Goal: Task Accomplishment & Management: Manage account settings

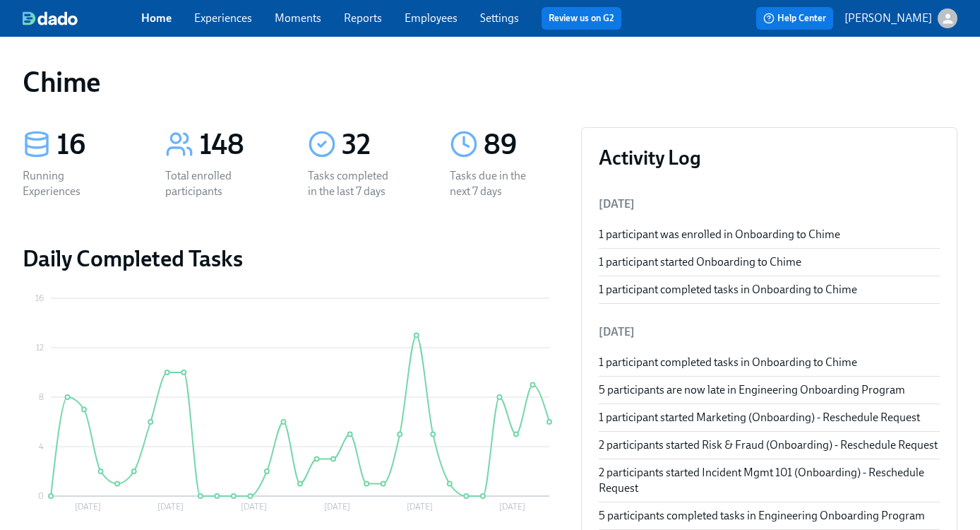
click at [238, 23] on link "Experiences" at bounding box center [223, 17] width 58 height 13
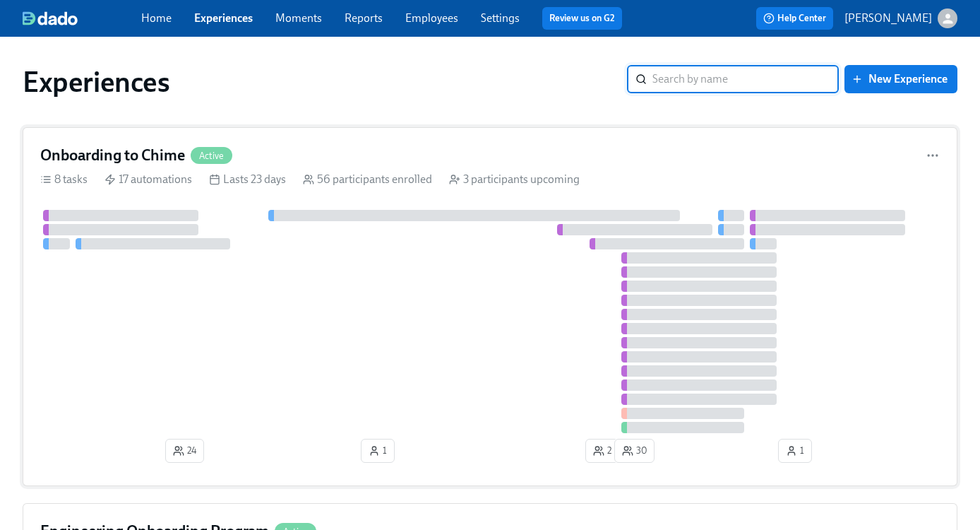
click at [287, 145] on div "Onboarding to Chime Active" at bounding box center [490, 155] width 900 height 21
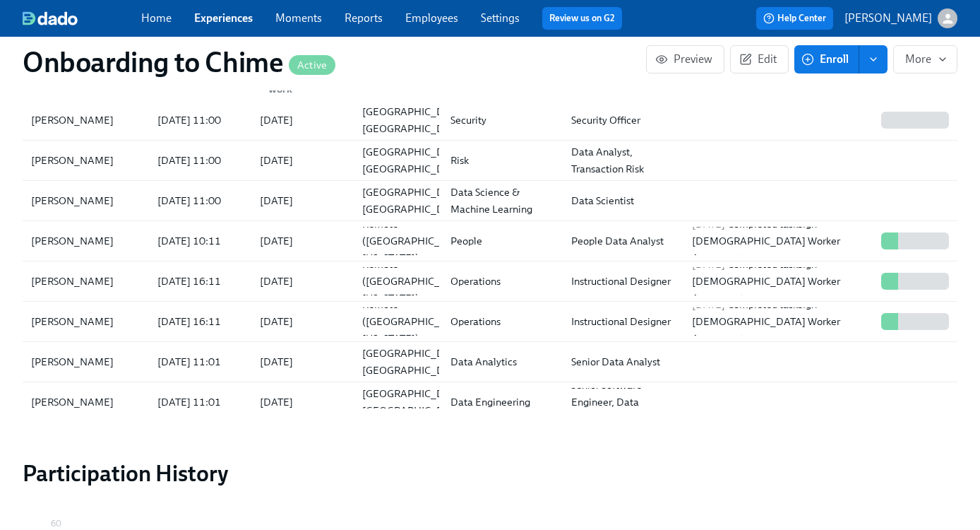
scroll to position [1852, 0]
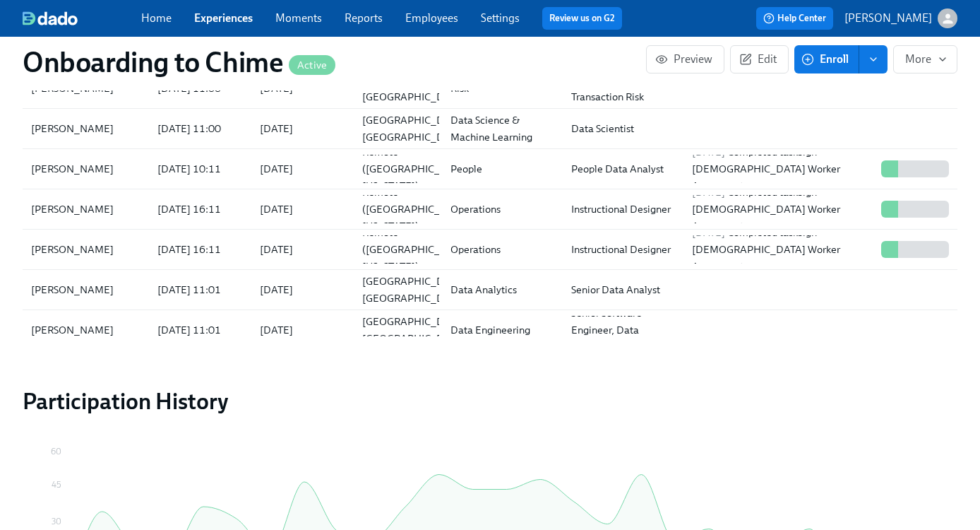
click at [221, 17] on link "Experiences" at bounding box center [223, 17] width 59 height 13
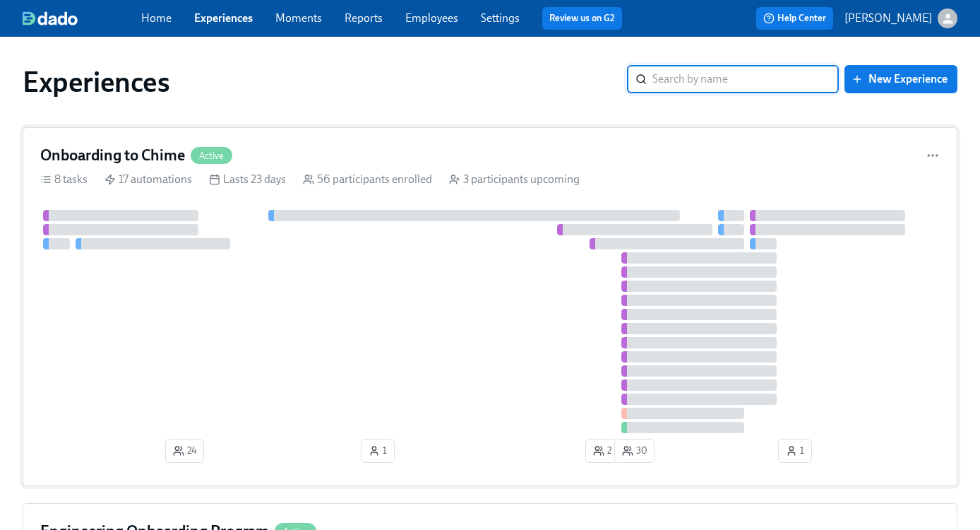
click at [368, 150] on div "Onboarding to Chime Active" at bounding box center [490, 155] width 900 height 21
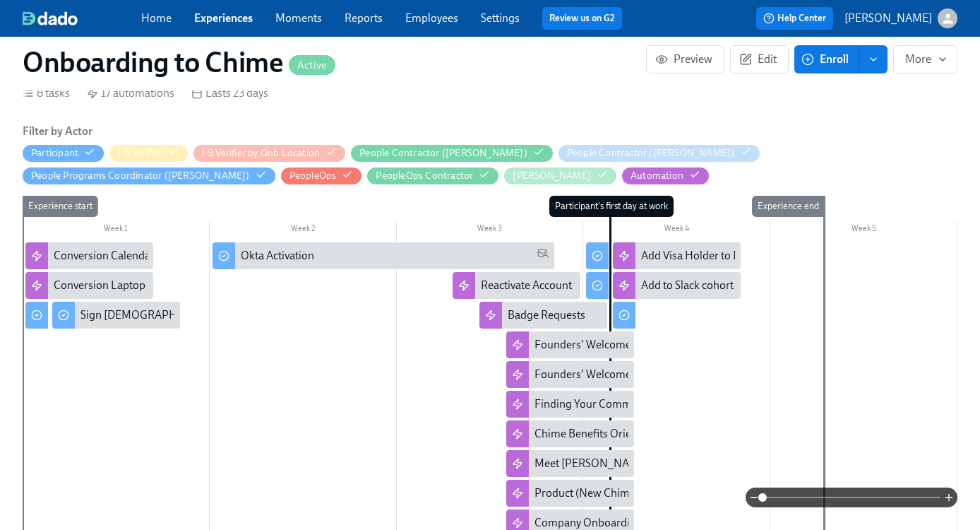
scroll to position [545, 0]
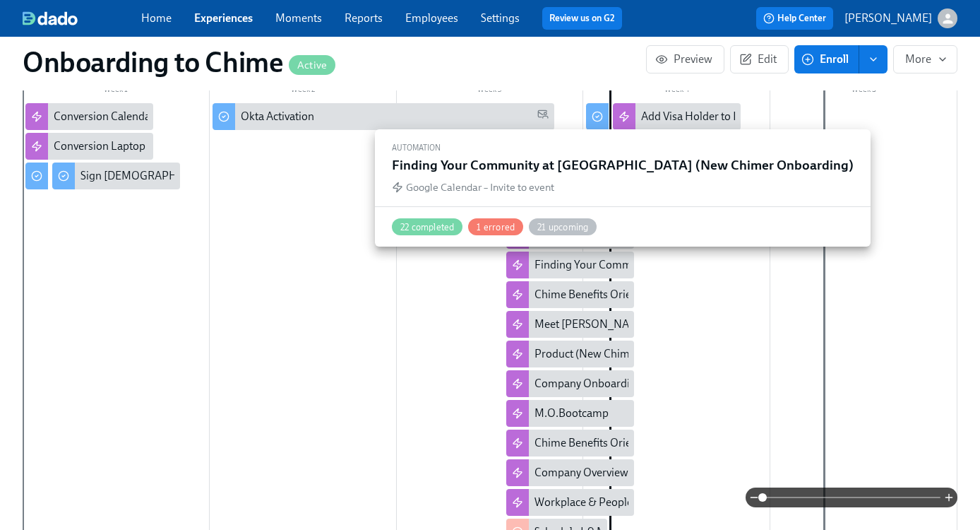
click at [584, 262] on div "Finding Your Community at [GEOGRAPHIC_DATA] (New Chimer Onboarding)" at bounding box center [723, 265] width 376 height 16
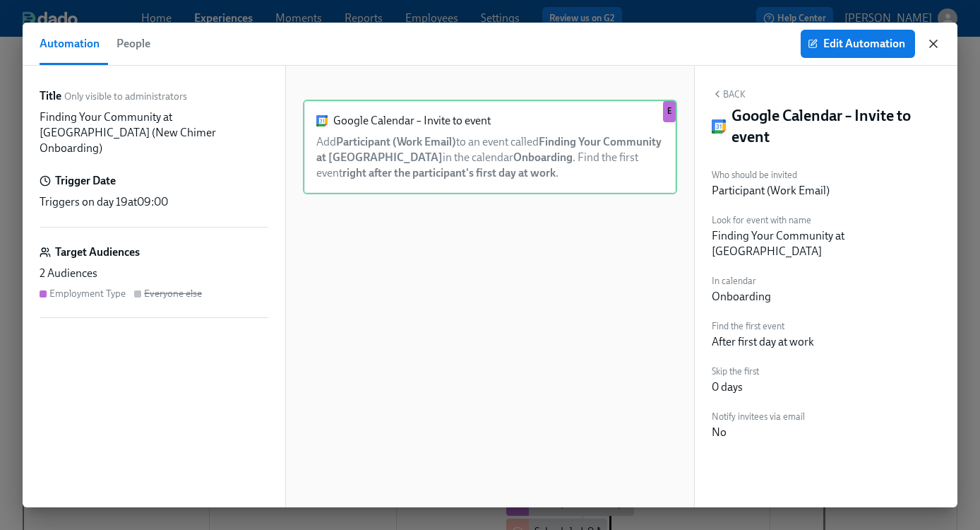
click at [932, 45] on icon "button" at bounding box center [934, 44] width 14 height 14
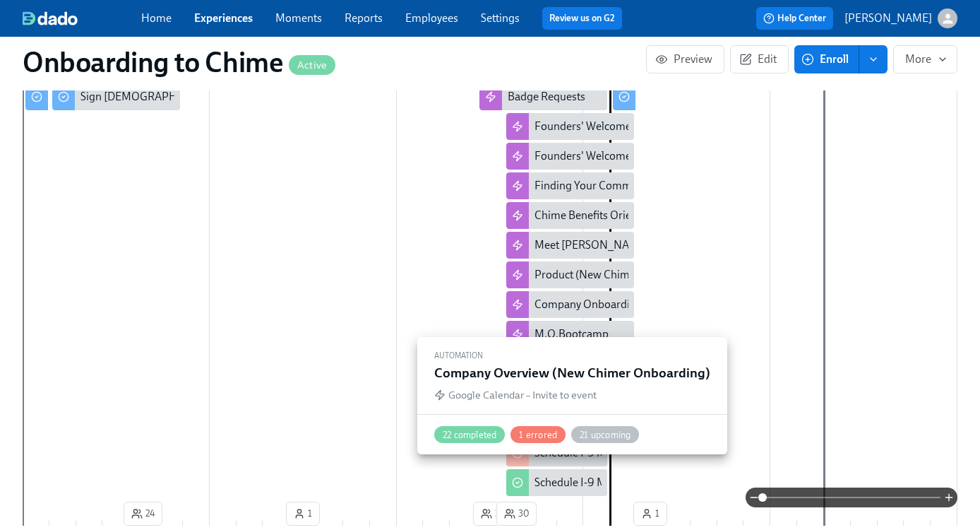
scroll to position [626, 0]
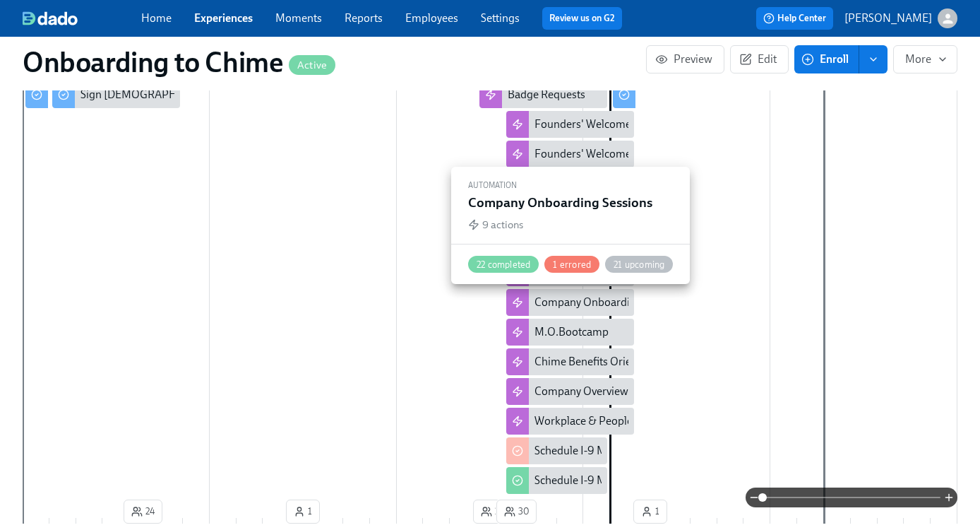
click at [599, 307] on div "Company Onboarding Sessions" at bounding box center [611, 303] width 152 height 16
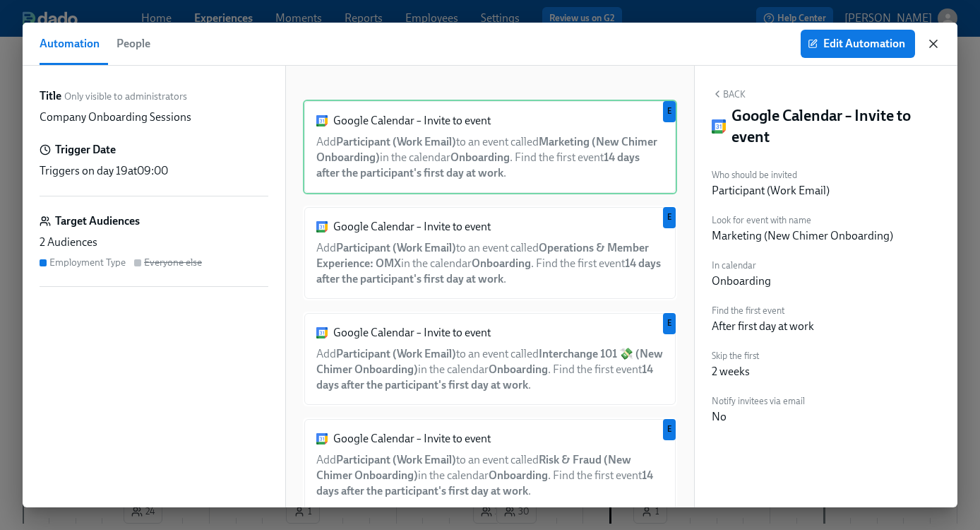
click at [937, 42] on icon "button" at bounding box center [934, 44] width 14 height 14
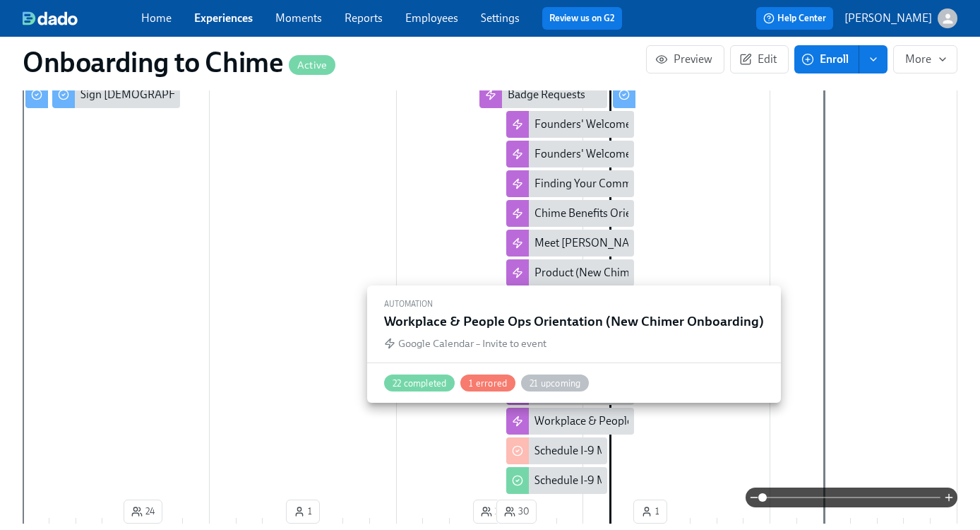
click at [588, 423] on div "Workplace & People Ops Orientation (New Chimer Onboarding)" at bounding box center [689, 421] width 309 height 16
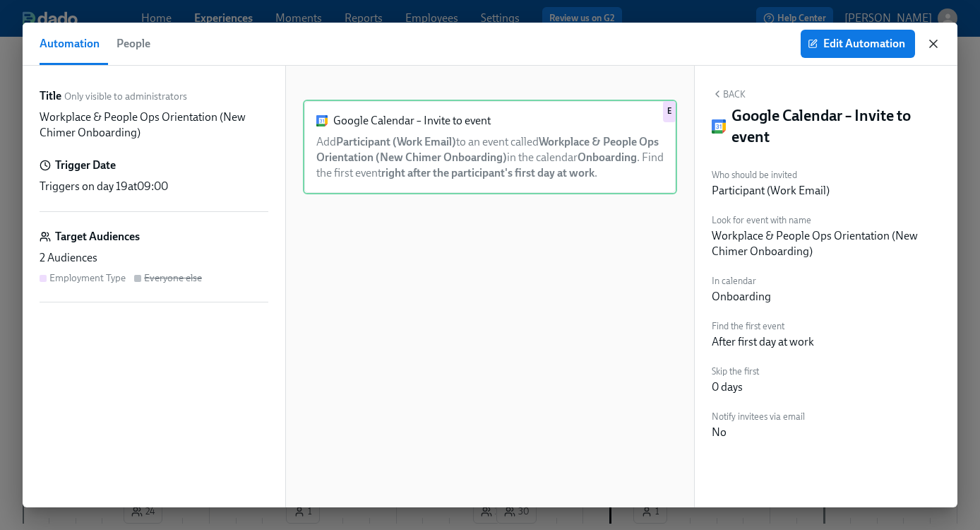
click at [935, 49] on icon "button" at bounding box center [934, 44] width 14 height 14
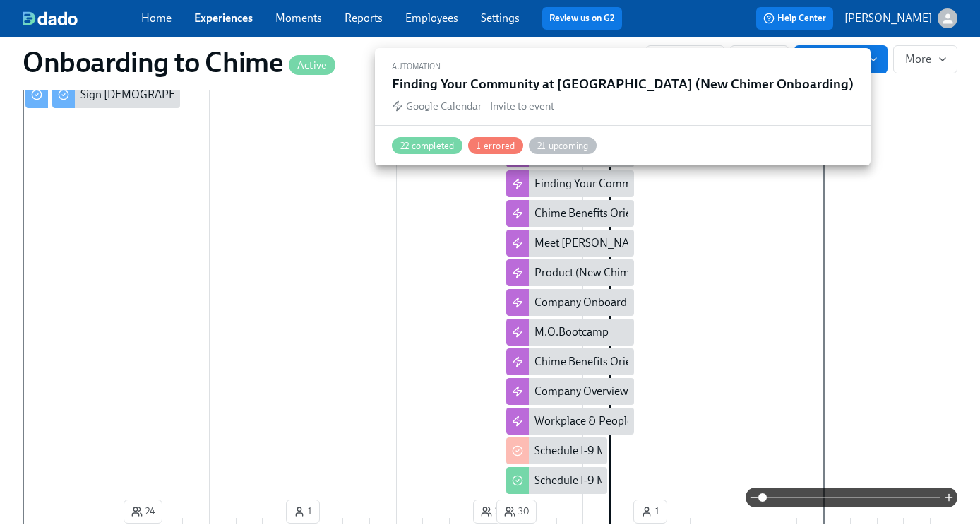
click at [586, 186] on div "Finding Your Community at [GEOGRAPHIC_DATA] (New Chimer Onboarding)" at bounding box center [723, 184] width 376 height 16
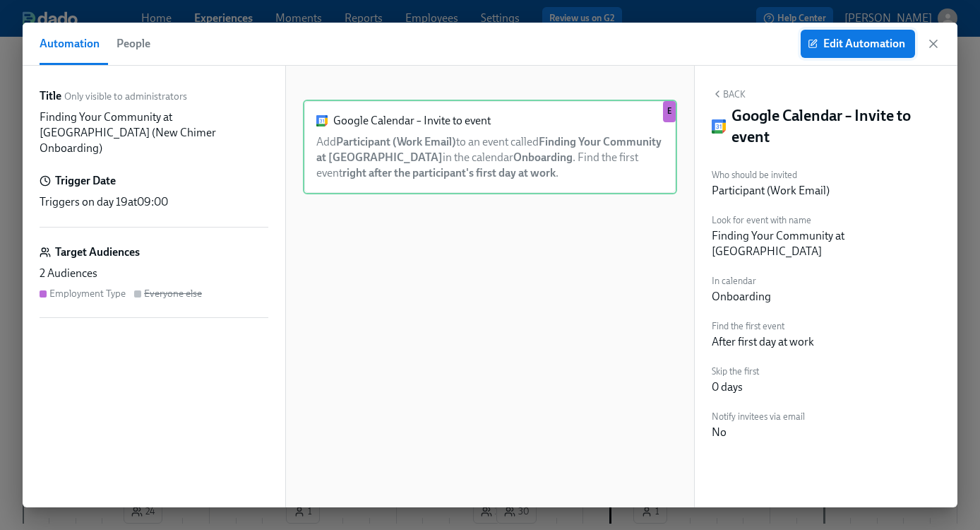
click at [896, 39] on span "Edit Automation" at bounding box center [858, 44] width 95 height 14
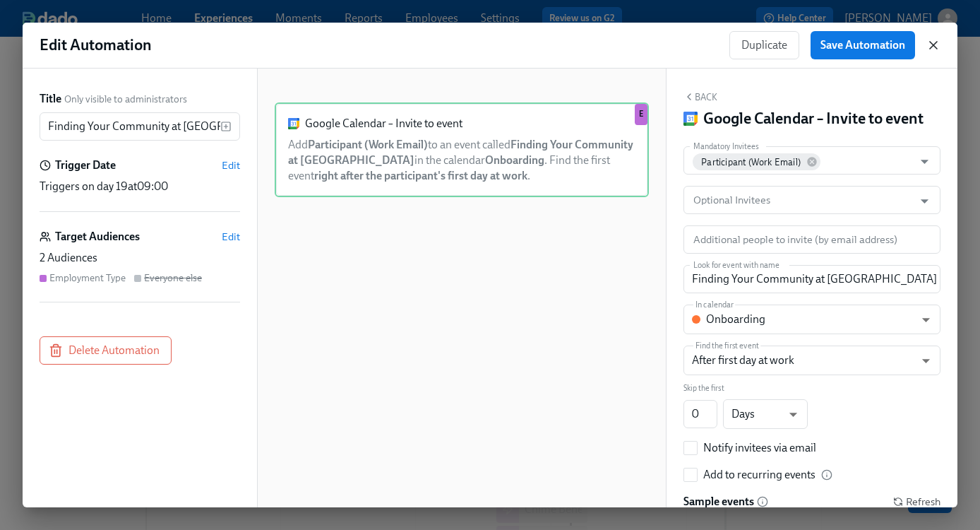
click at [937, 45] on icon "button" at bounding box center [934, 45] width 14 height 14
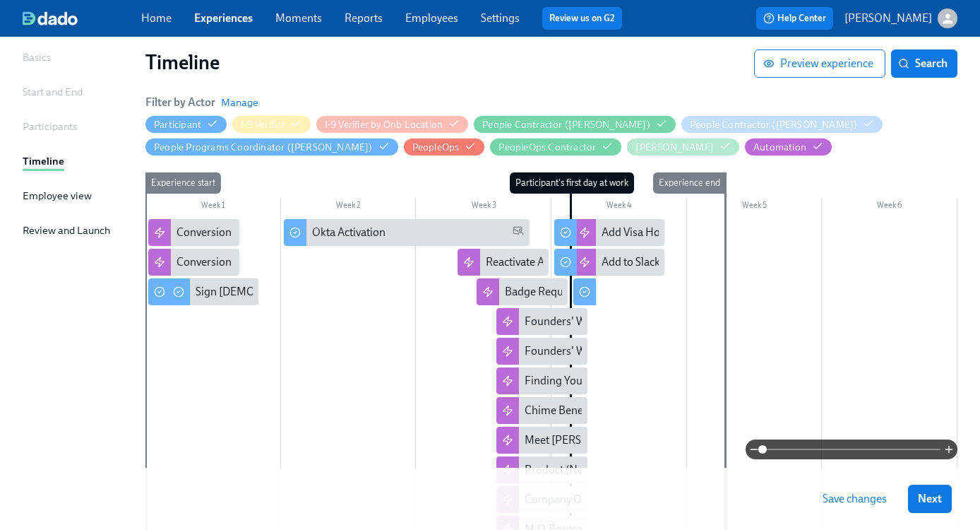
scroll to position [174, 0]
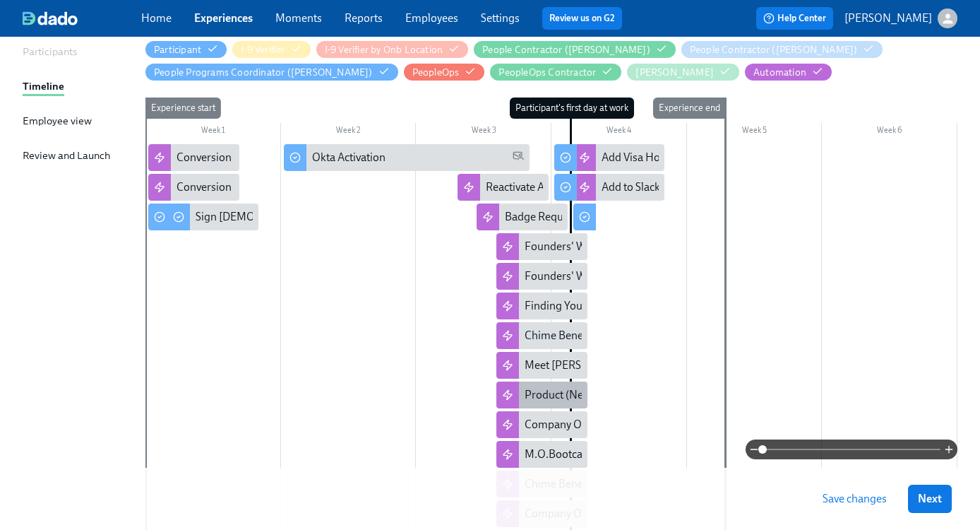
click at [557, 391] on div "Product (New Chimer Onboarding)" at bounding box center [610, 395] width 170 height 16
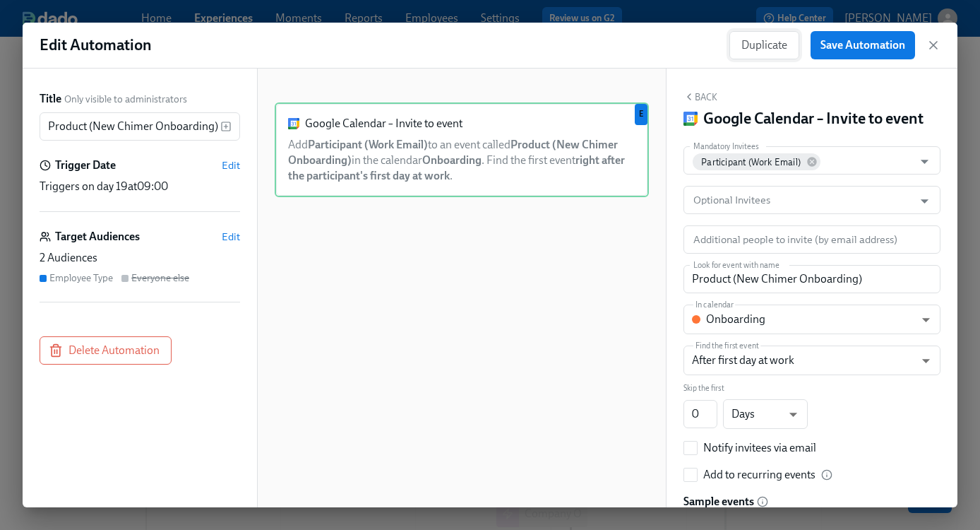
click at [759, 49] on span "Duplicate" at bounding box center [765, 45] width 46 height 14
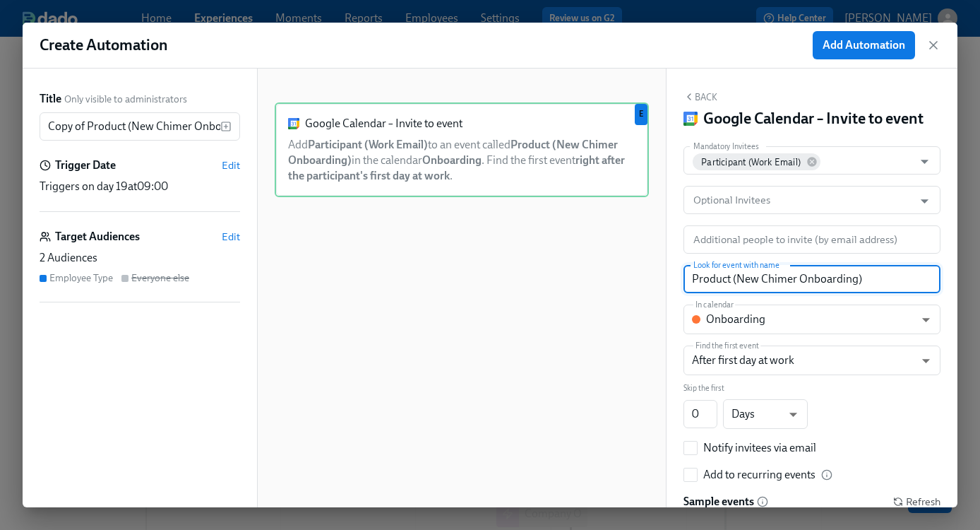
click at [824, 283] on input "Product (New Chimer Onboarding)" at bounding box center [812, 279] width 257 height 28
paste input "🤖 AI Apollo at [GEOGRAPHIC_DATA]"
type input "🤖 AI Apollo at Chime (New Chimer Onboarding)"
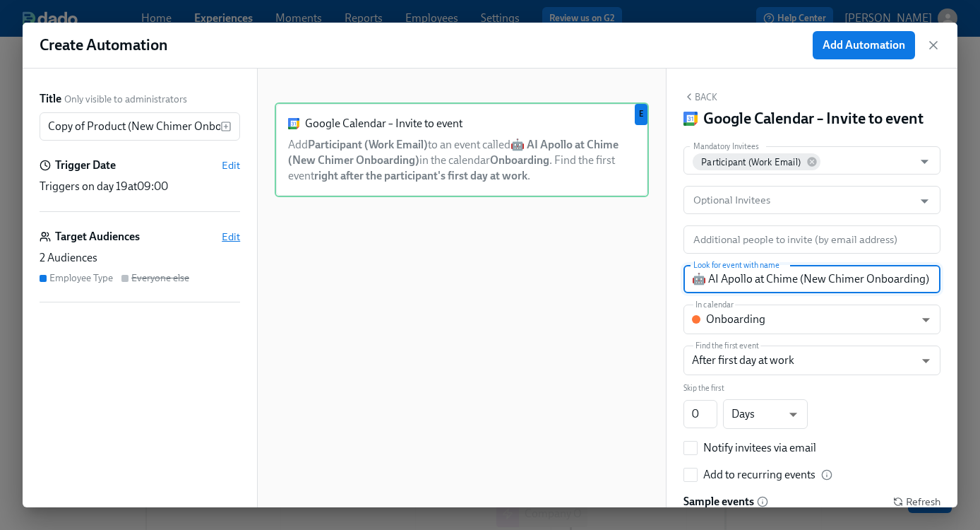
click at [225, 236] on span "Edit" at bounding box center [231, 237] width 18 height 14
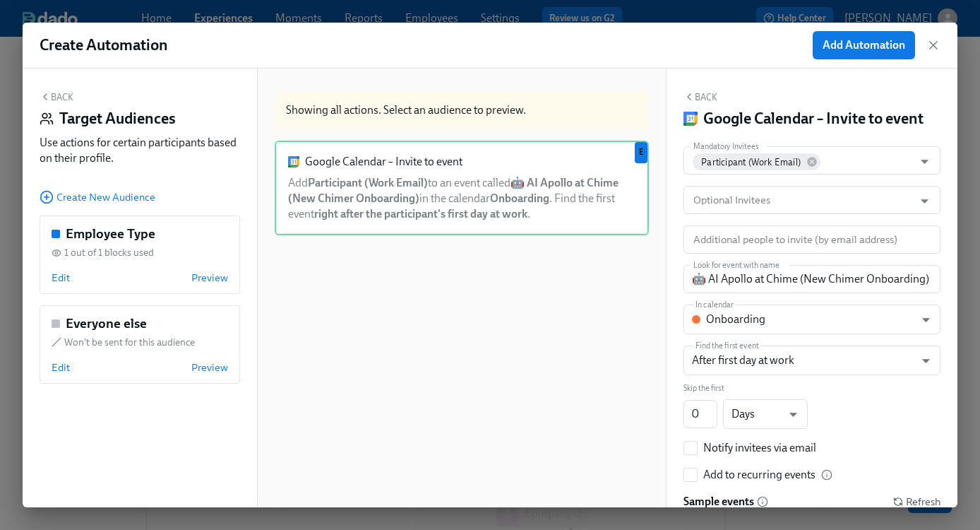
click at [60, 91] on button "Back" at bounding box center [57, 96] width 34 height 11
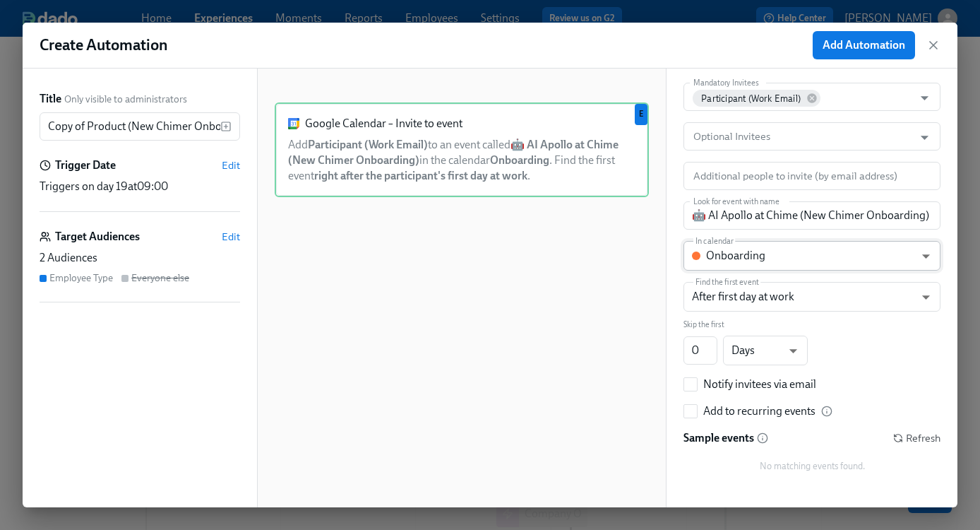
scroll to position [78, 0]
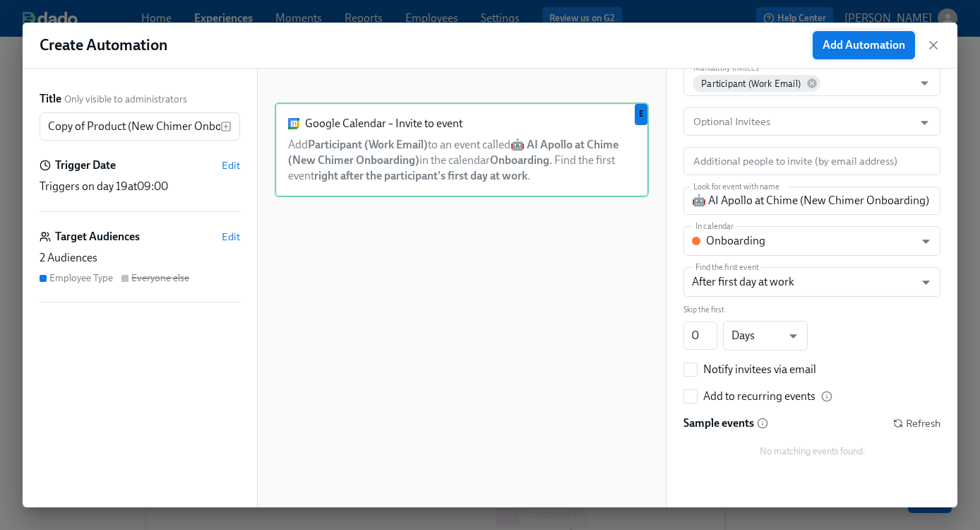
click at [853, 54] on button "Add Automation" at bounding box center [864, 45] width 102 height 28
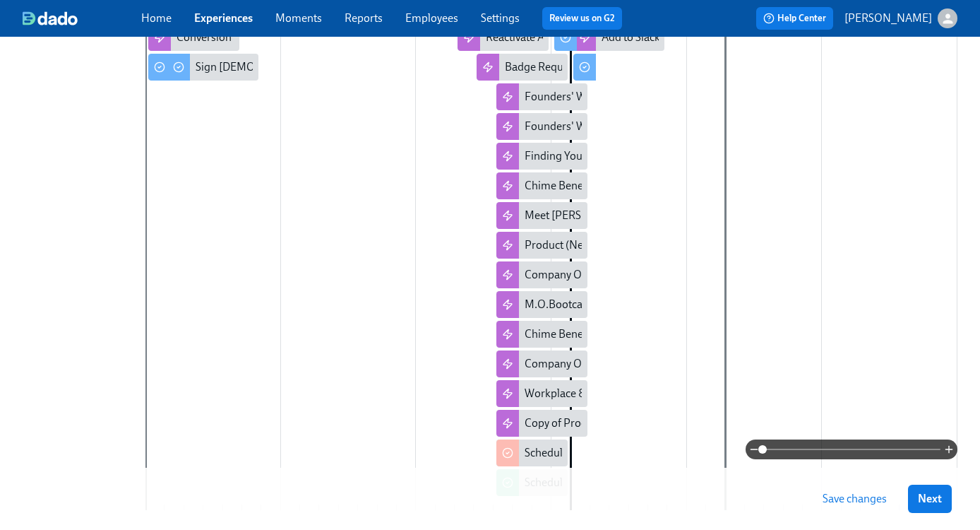
scroll to position [425, 0]
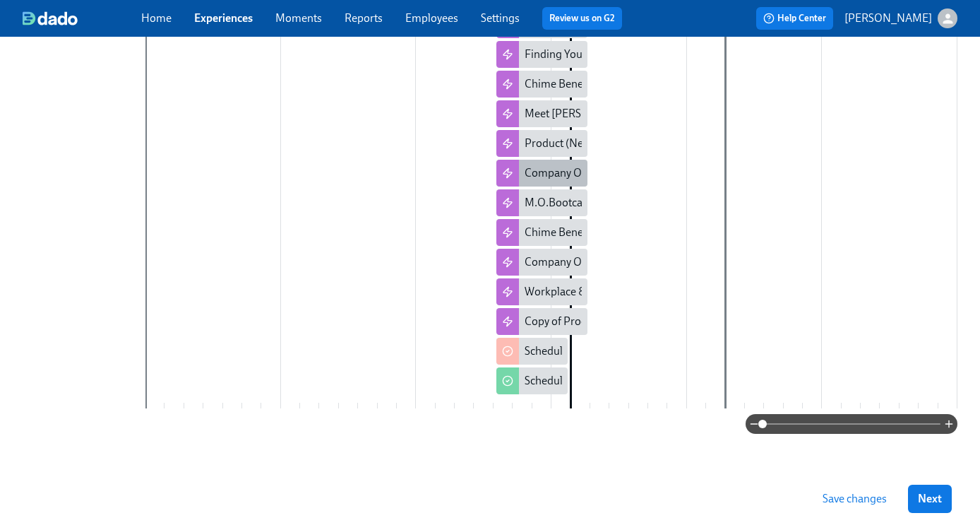
click at [551, 174] on div "Company Onboarding Sessions" at bounding box center [601, 173] width 152 height 16
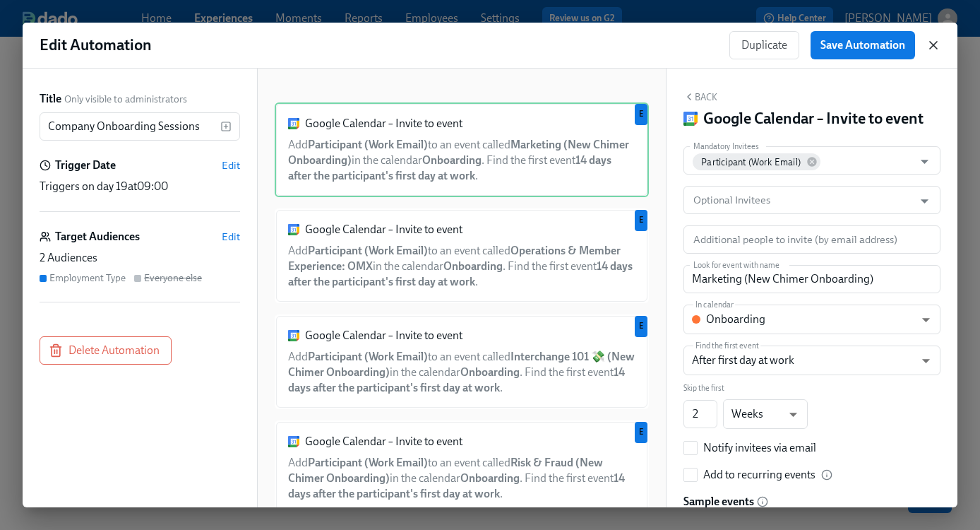
click at [934, 47] on icon "button" at bounding box center [934, 45] width 14 height 14
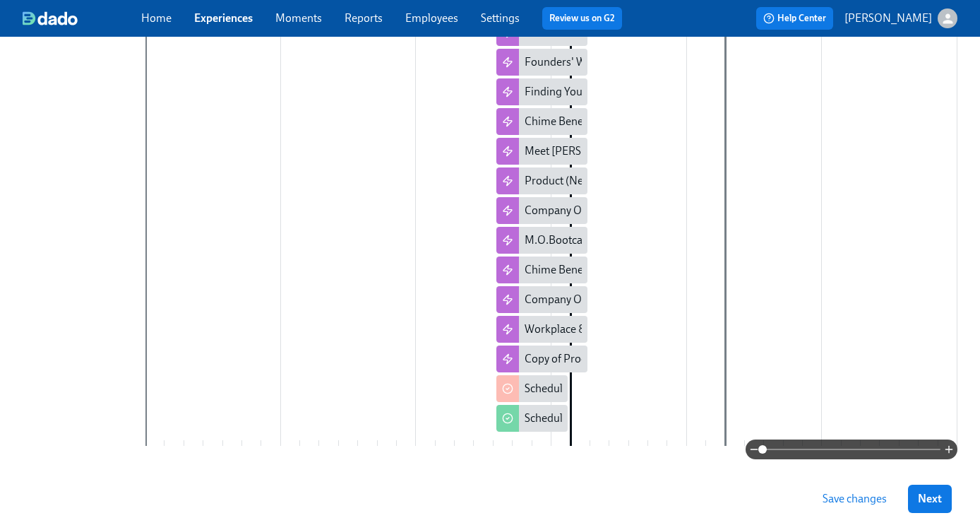
scroll to position [386, 0]
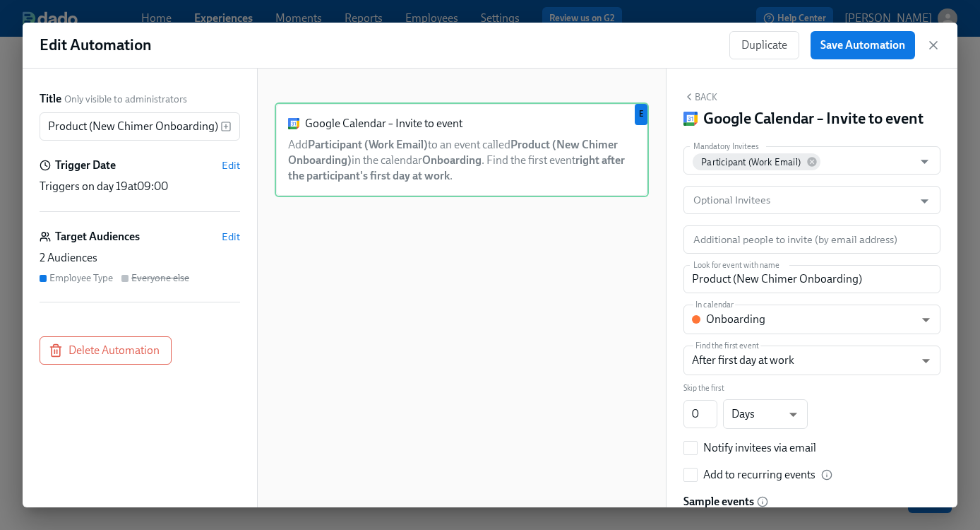
scroll to position [174, 0]
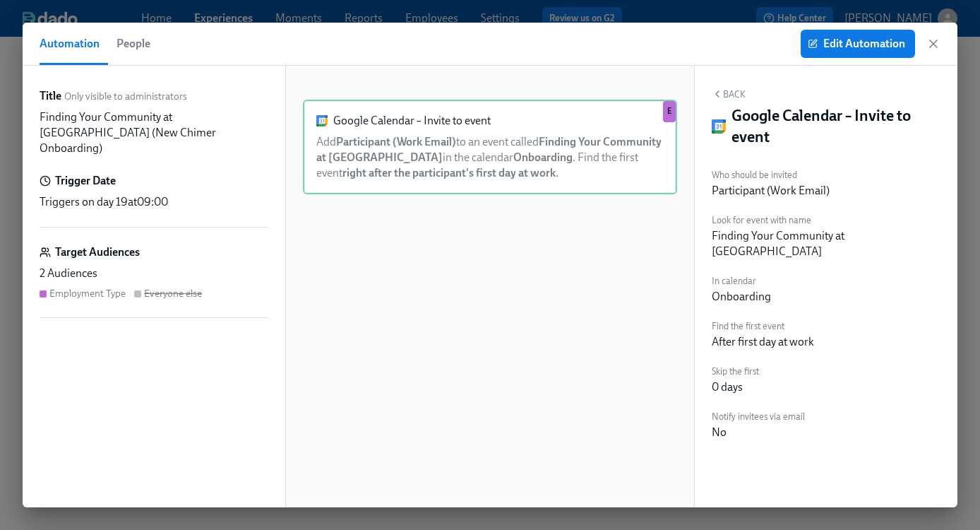
scroll to position [0, 2673]
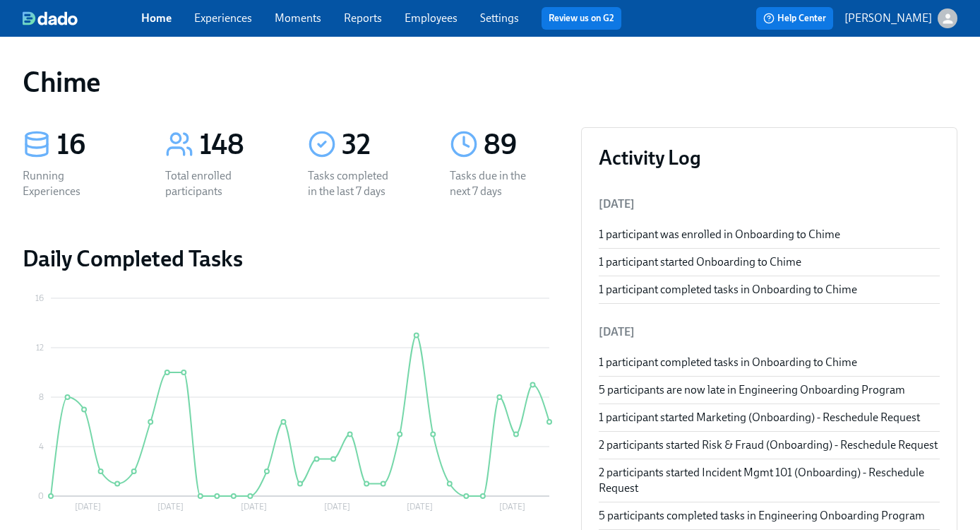
click at [239, 13] on link "Experiences" at bounding box center [223, 17] width 58 height 13
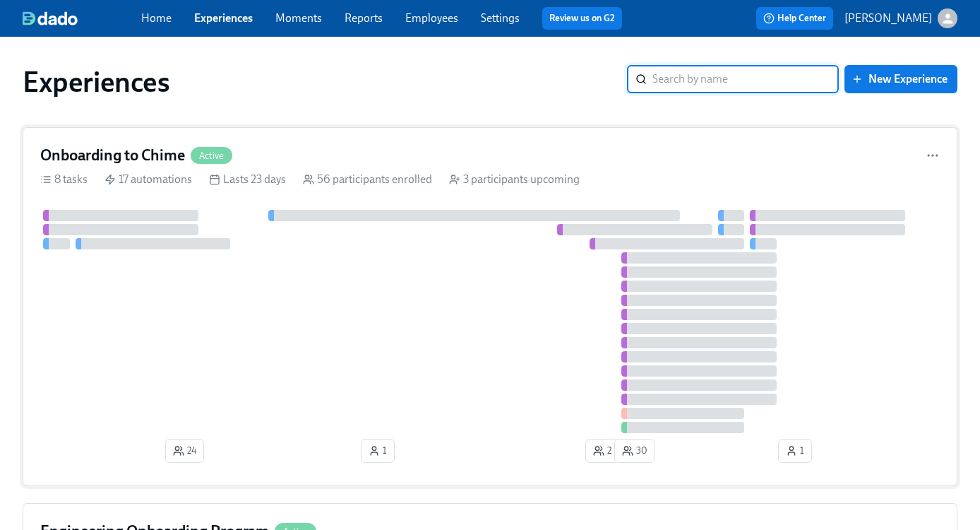
click at [379, 137] on div "Onboarding to Chime Active 8 tasks 17 automations Lasts 23 days 56 participants…" at bounding box center [490, 306] width 935 height 359
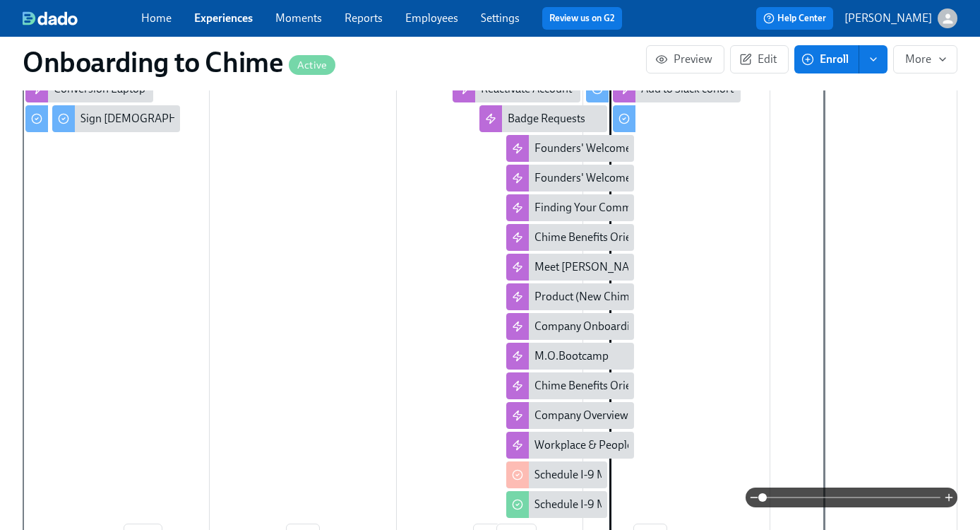
scroll to position [590, 0]
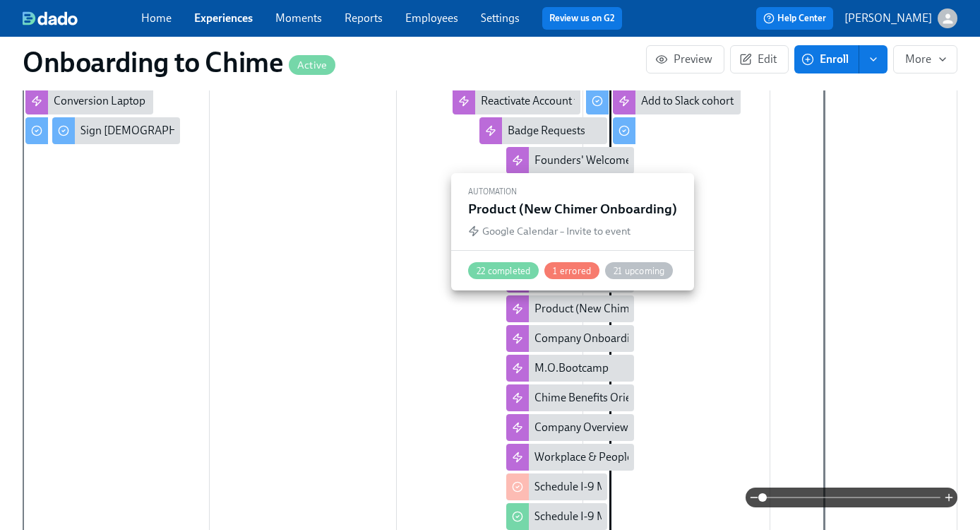
click at [575, 310] on div "Product (New Chimer Onboarding)" at bounding box center [620, 309] width 170 height 16
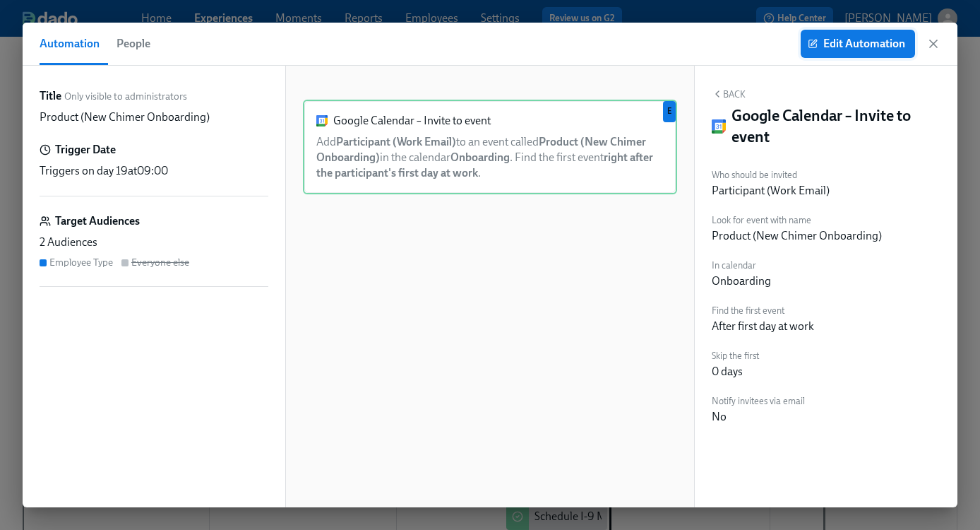
click at [852, 37] on span "Edit Automation" at bounding box center [858, 44] width 95 height 14
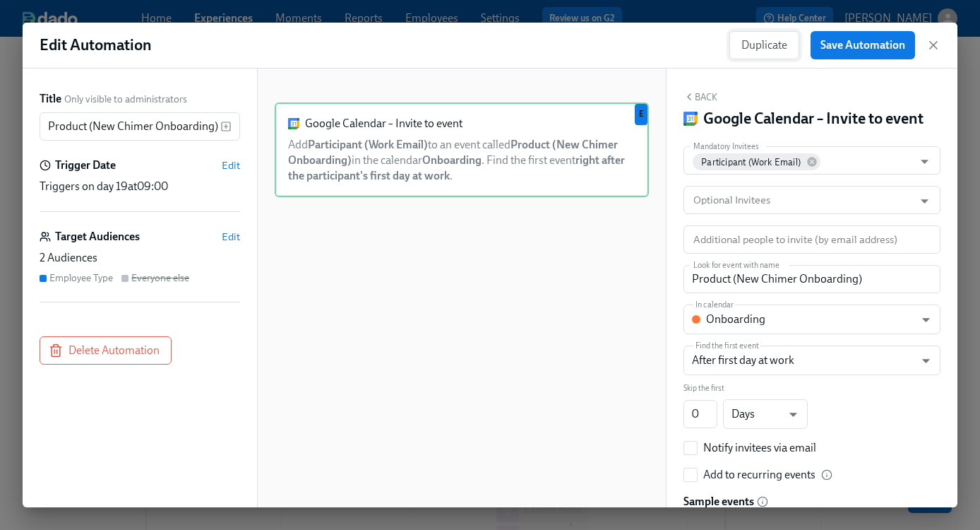
click at [756, 47] on span "Duplicate" at bounding box center [765, 45] width 46 height 14
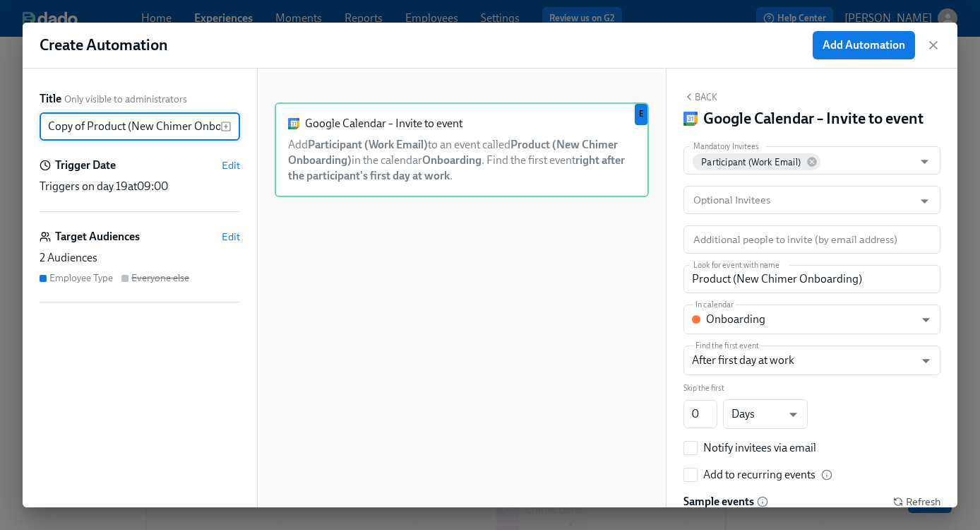
click at [155, 126] on input "Copy of Product (New Chimer Onboarding)" at bounding box center [130, 126] width 181 height 28
paste input "🤖 AI Apollo at [GEOGRAPHIC_DATA]"
drag, startPoint x: 155, startPoint y: 126, endPoint x: 39, endPoint y: 126, distance: 115.8
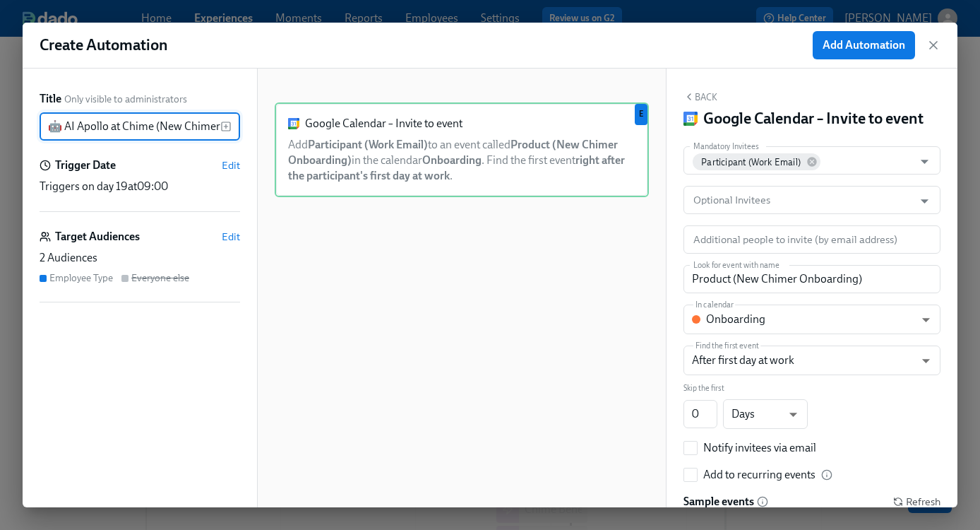
click at [38, 126] on div "Title Only visible to administrators 🤖 AI Apollo at Chime (New Chimer Onboardin…" at bounding box center [140, 288] width 234 height 439
type input "🤖 AI Apollo at Chime (New Chimer Onboarding)"
click at [353, 283] on div "Google Calendar – Invite to event Add Participant (Work Email) to an event call…" at bounding box center [462, 298] width 374 height 393
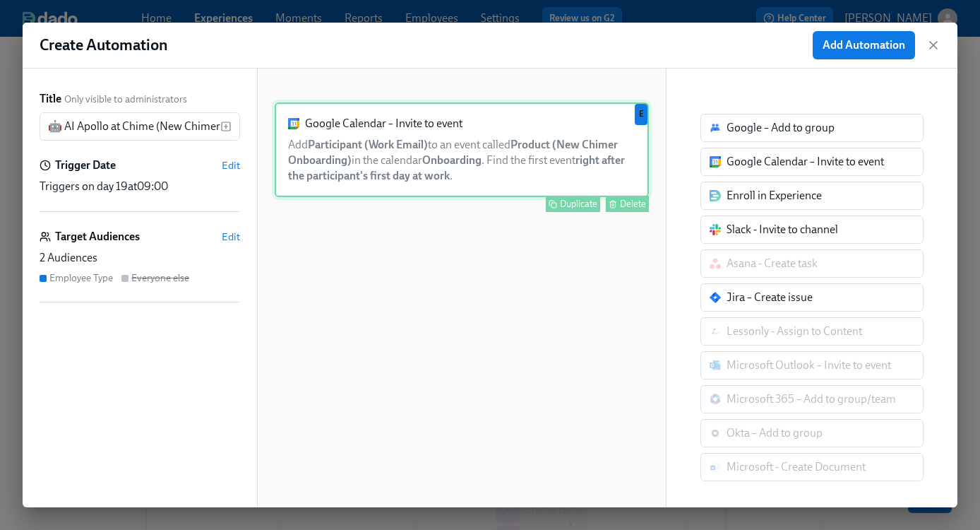
click at [389, 136] on div "Google Calendar – Invite to event Add Participant (Work Email) to an event call…" at bounding box center [462, 149] width 374 height 95
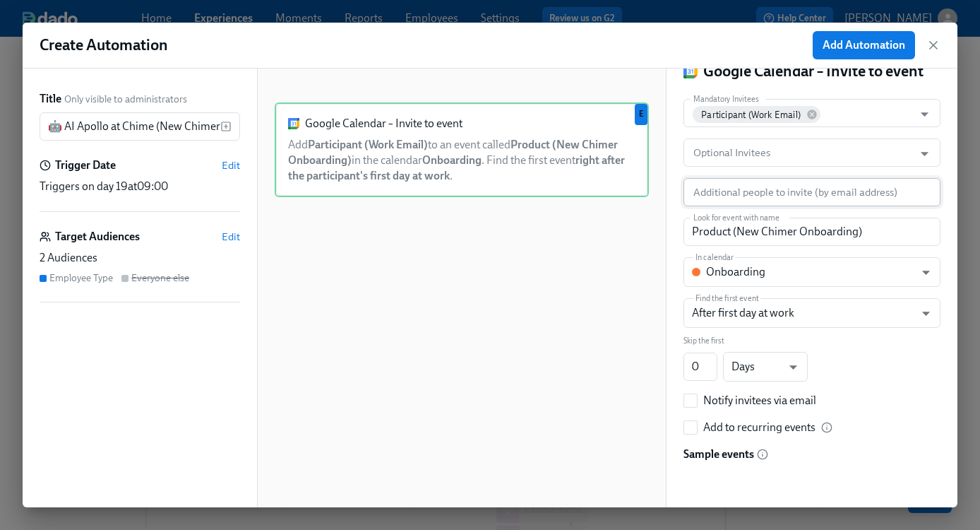
scroll to position [48, 0]
click at [812, 235] on input "Product (New Chimer Onboarding)" at bounding box center [812, 231] width 257 height 28
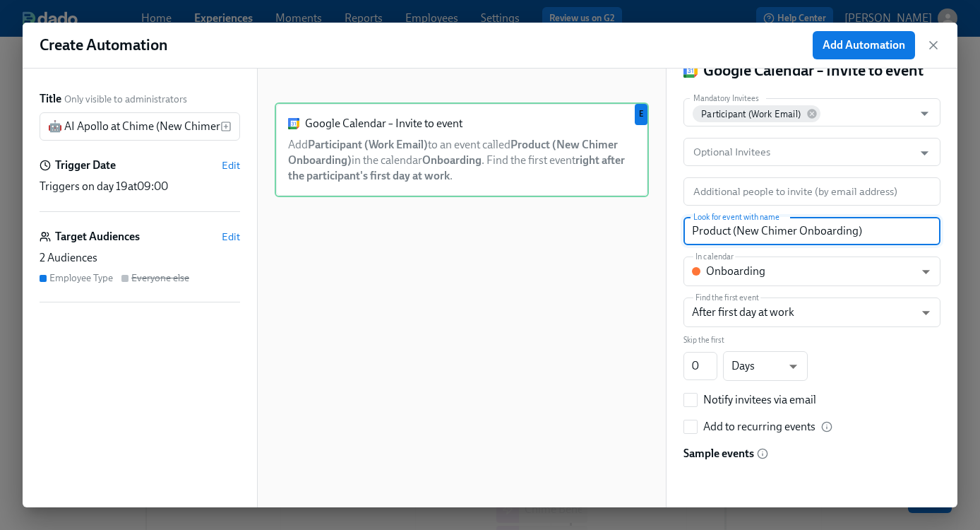
click at [812, 235] on input "Product (New Chimer Onboarding)" at bounding box center [812, 231] width 257 height 28
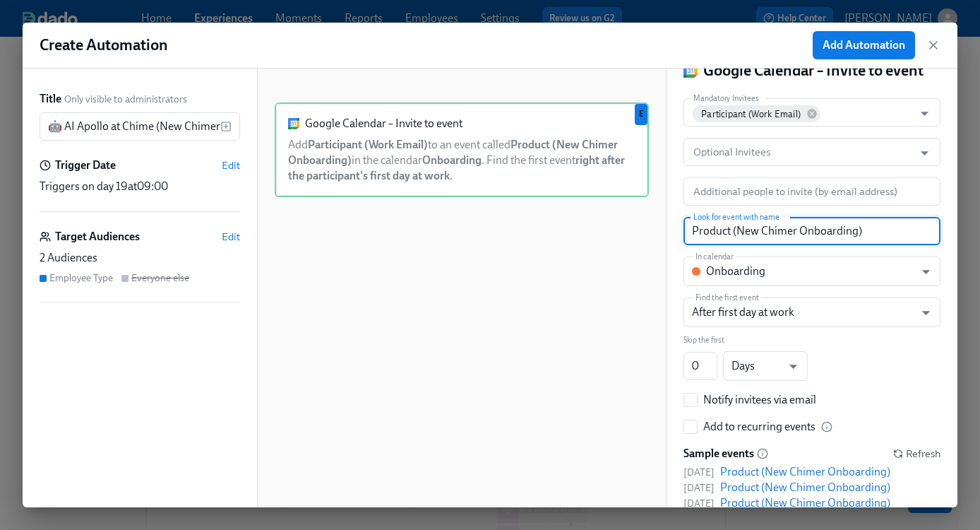
click at [812, 235] on input "Product (New Chimer Onboarding)" at bounding box center [812, 231] width 257 height 28
paste input "🤖 AI Apollo at [GEOGRAPHIC_DATA]"
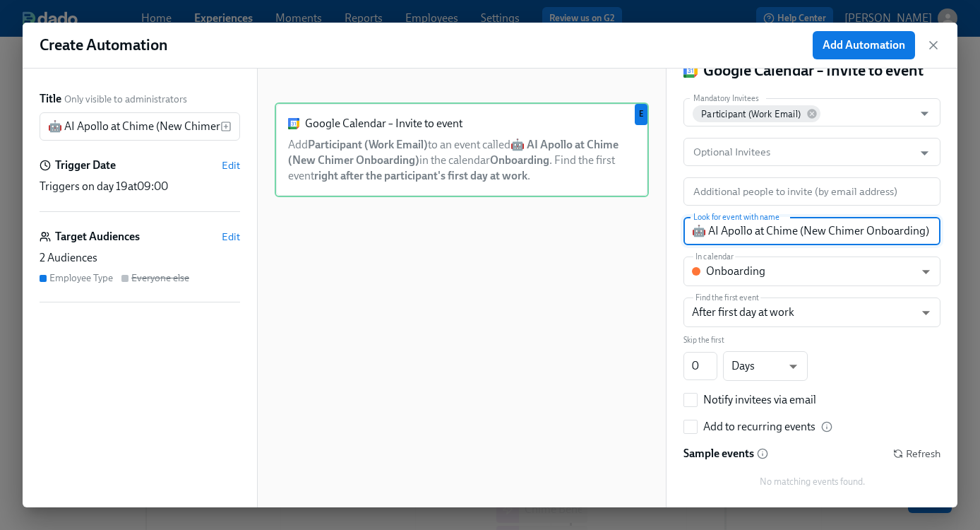
type input "🤖 AI Apollo at Chime (New Chimer Onboarding)"
click at [675, 220] on div "Back Google Calendar – Invite to event Mandatory Invitees Participant (Work Ema…" at bounding box center [812, 288] width 291 height 439
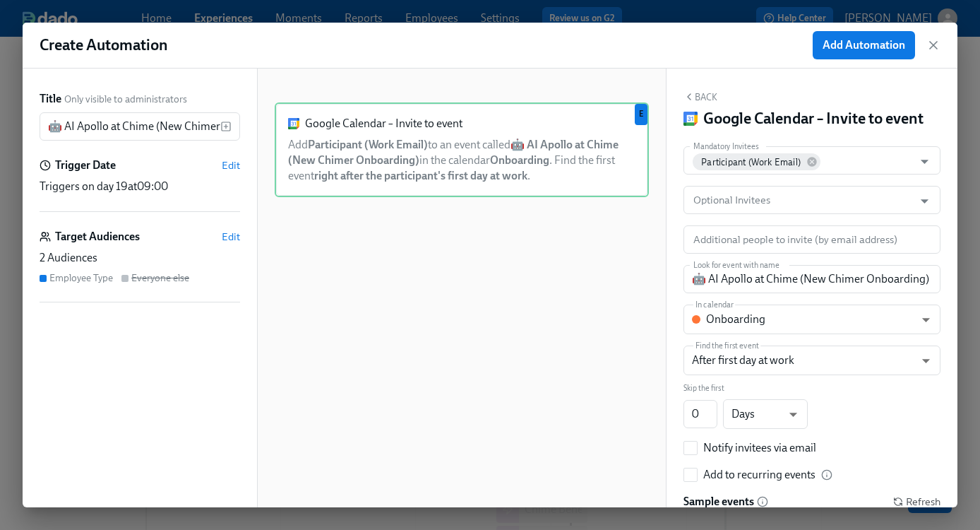
scroll to position [78, 0]
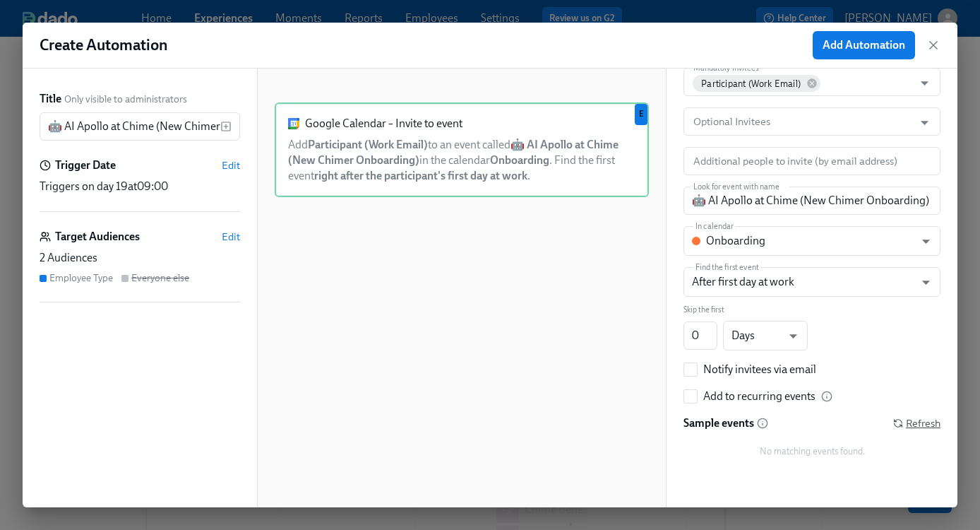
click at [917, 418] on span "Refresh" at bounding box center [916, 423] width 47 height 14
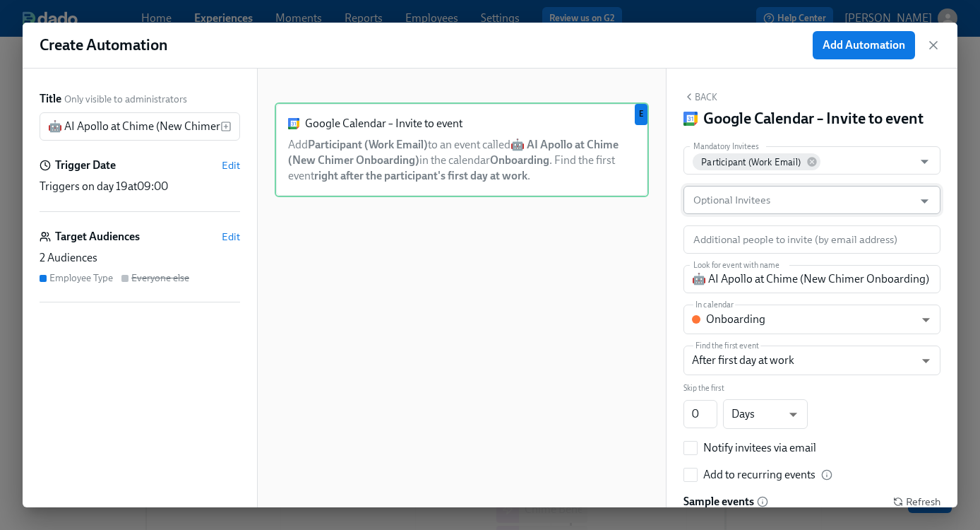
click at [775, 206] on input "Optional Invitees" at bounding box center [799, 200] width 216 height 28
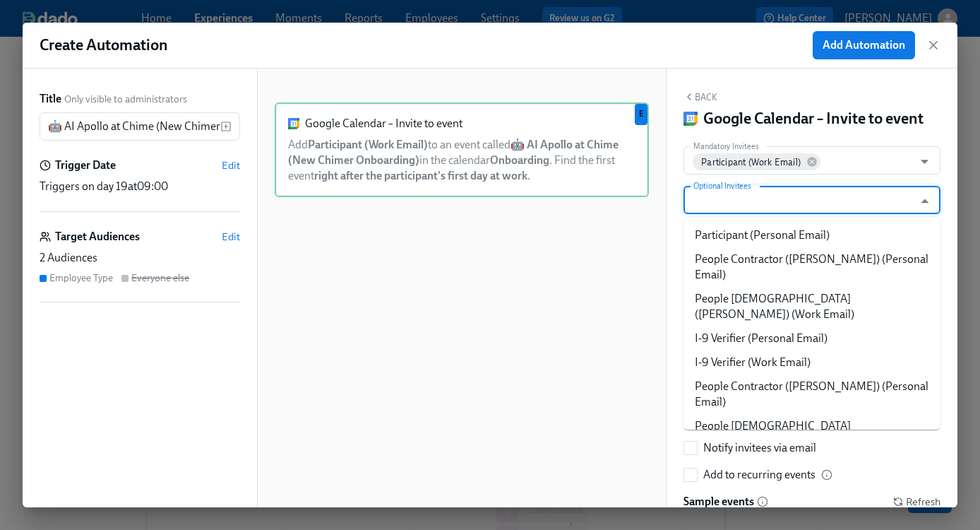
click at [775, 206] on input "Optional Invitees" at bounding box center [799, 200] width 216 height 28
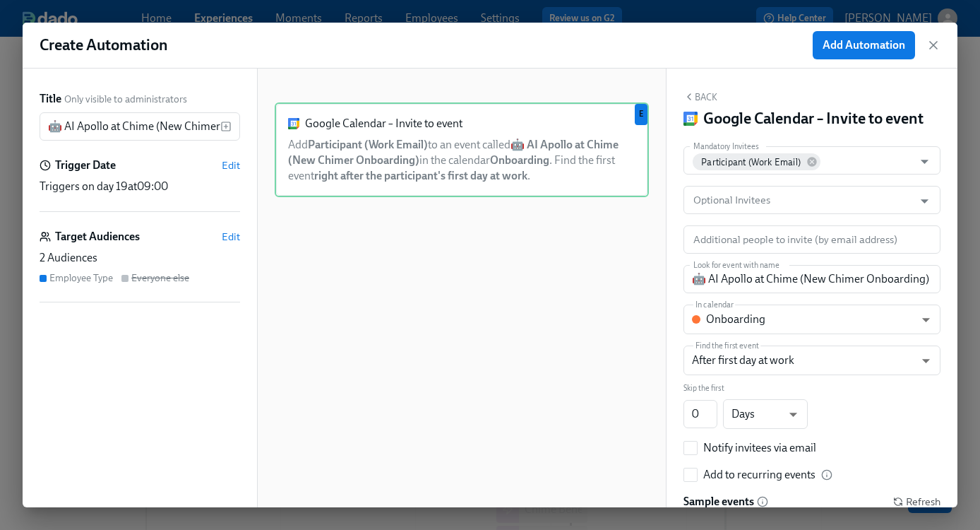
click at [772, 64] on div "Create Automation Add Automation" at bounding box center [490, 46] width 935 height 46
click at [854, 52] on button "Add Automation" at bounding box center [864, 45] width 102 height 28
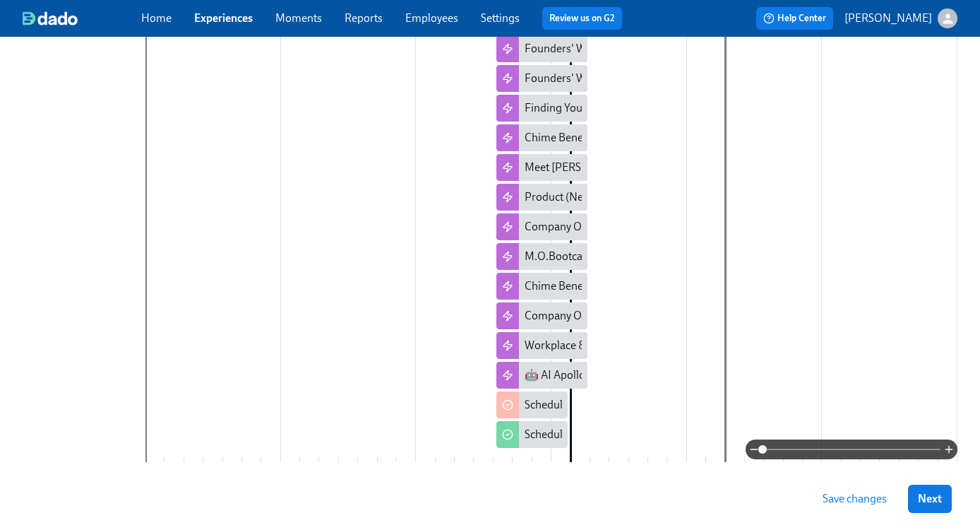
scroll to position [381, 0]
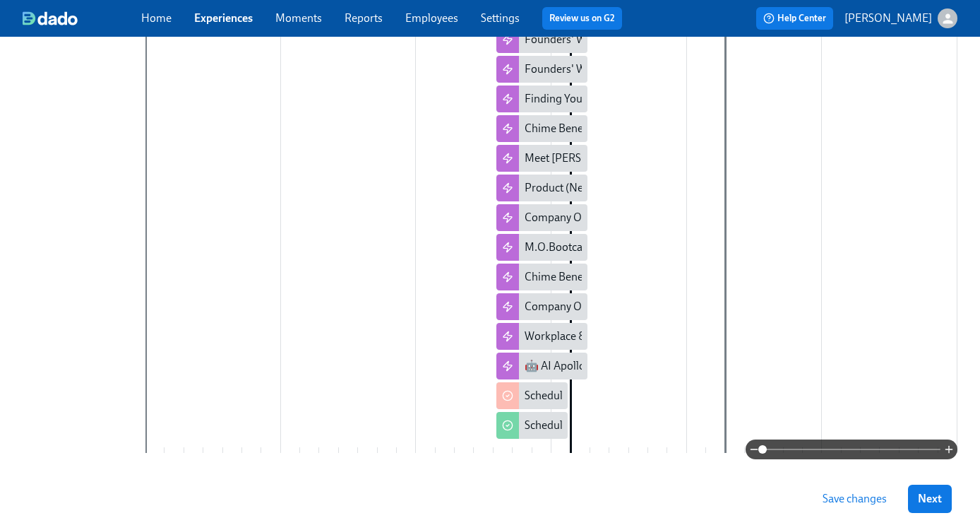
click at [866, 496] on span "Save changes" at bounding box center [855, 499] width 64 height 14
click at [550, 366] on div "🤖 AI Apollo at Chime (New Chimer Onboarding)" at bounding box center [643, 366] width 237 height 16
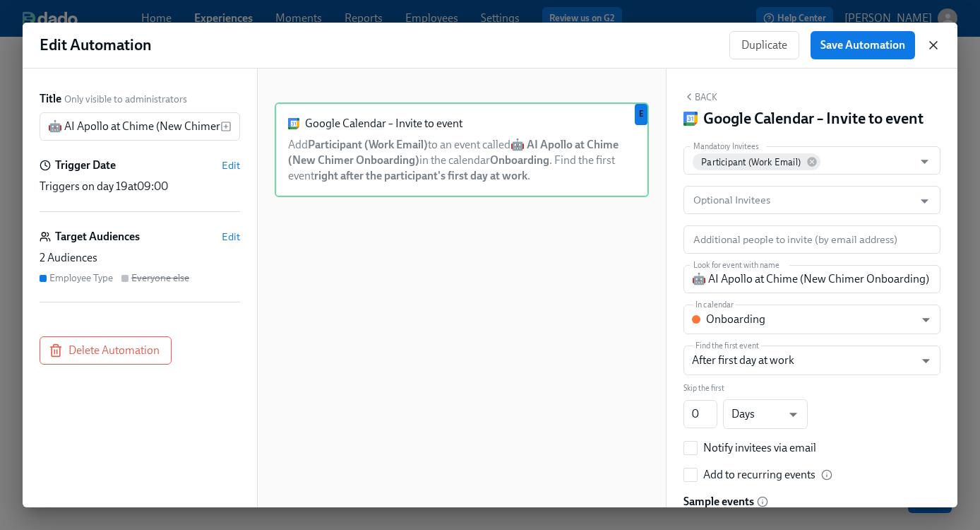
click at [937, 44] on icon "button" at bounding box center [934, 45] width 14 height 14
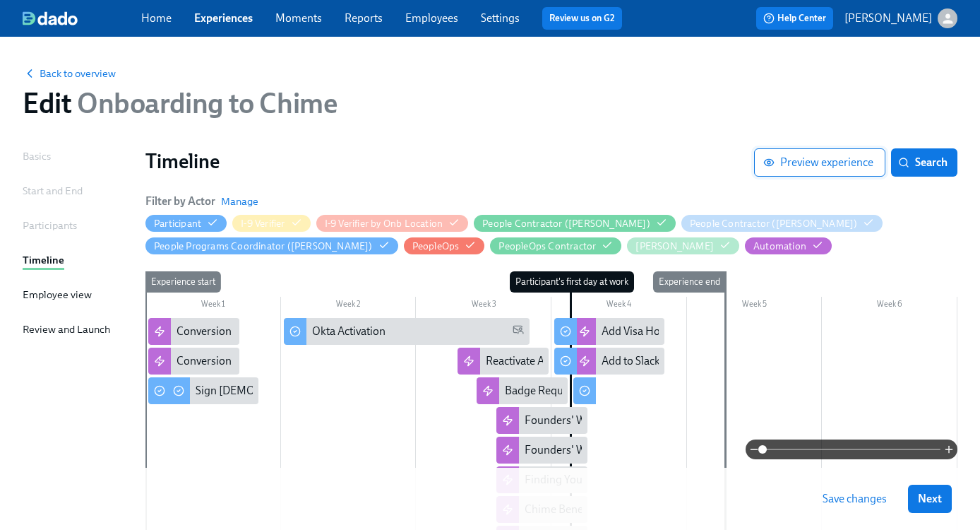
click at [819, 162] on span "Preview experience" at bounding box center [819, 162] width 107 height 14
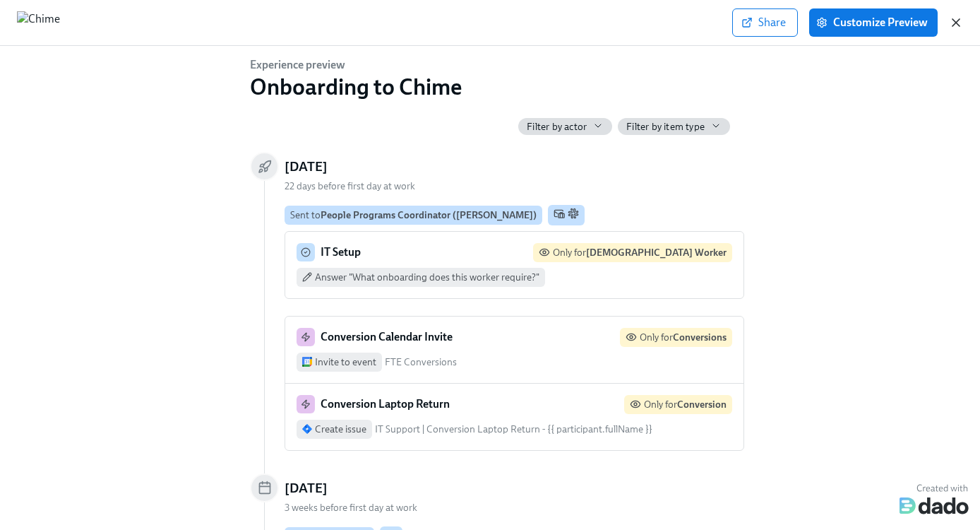
click at [954, 22] on icon "button" at bounding box center [956, 23] width 14 height 14
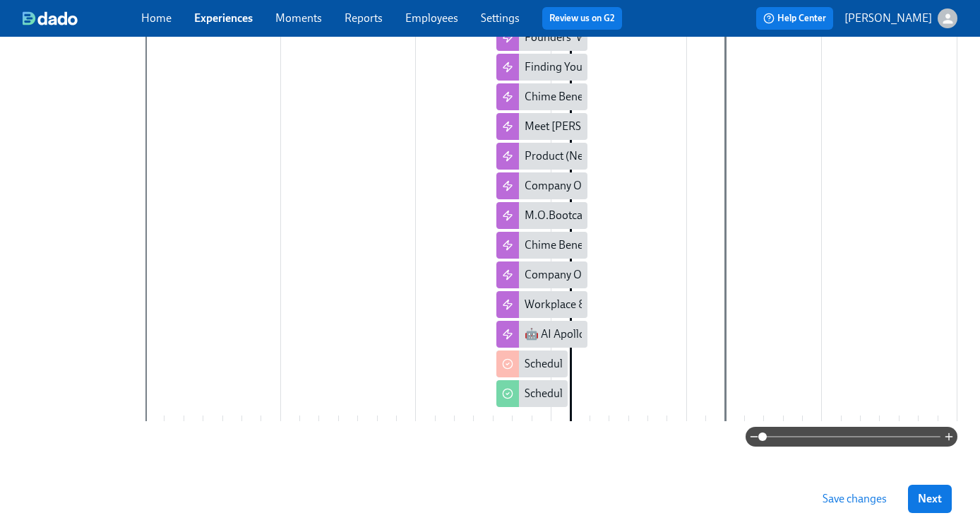
scroll to position [425, 0]
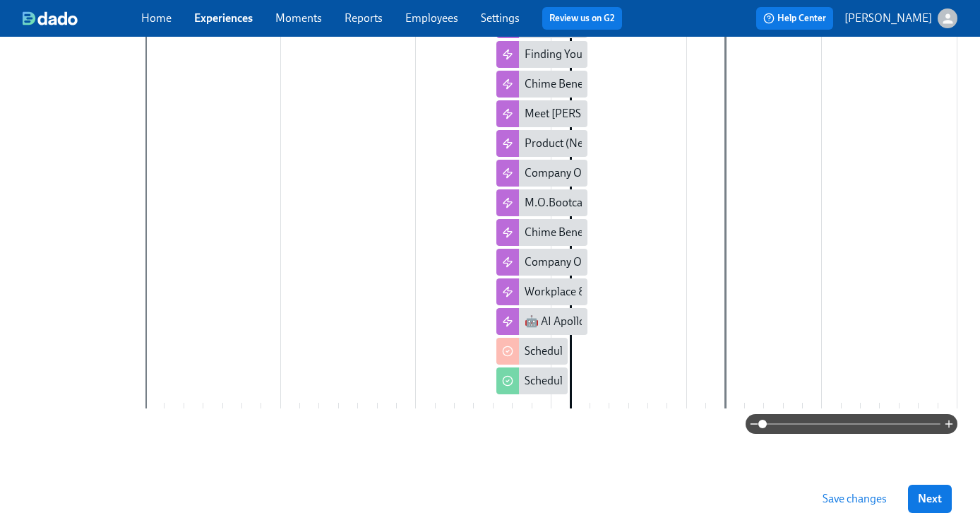
click at [838, 497] on span "Save changes" at bounding box center [855, 499] width 64 height 14
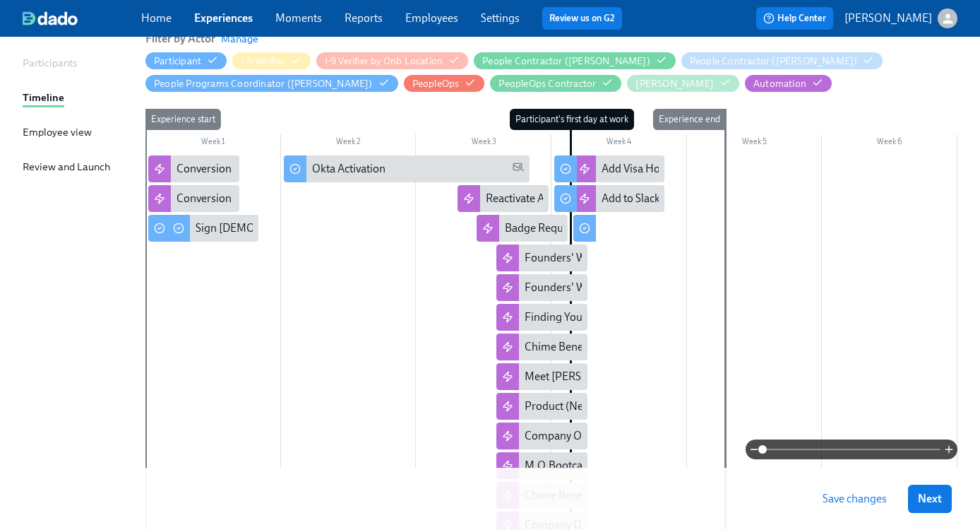
scroll to position [0, 0]
